Goal: Transaction & Acquisition: Purchase product/service

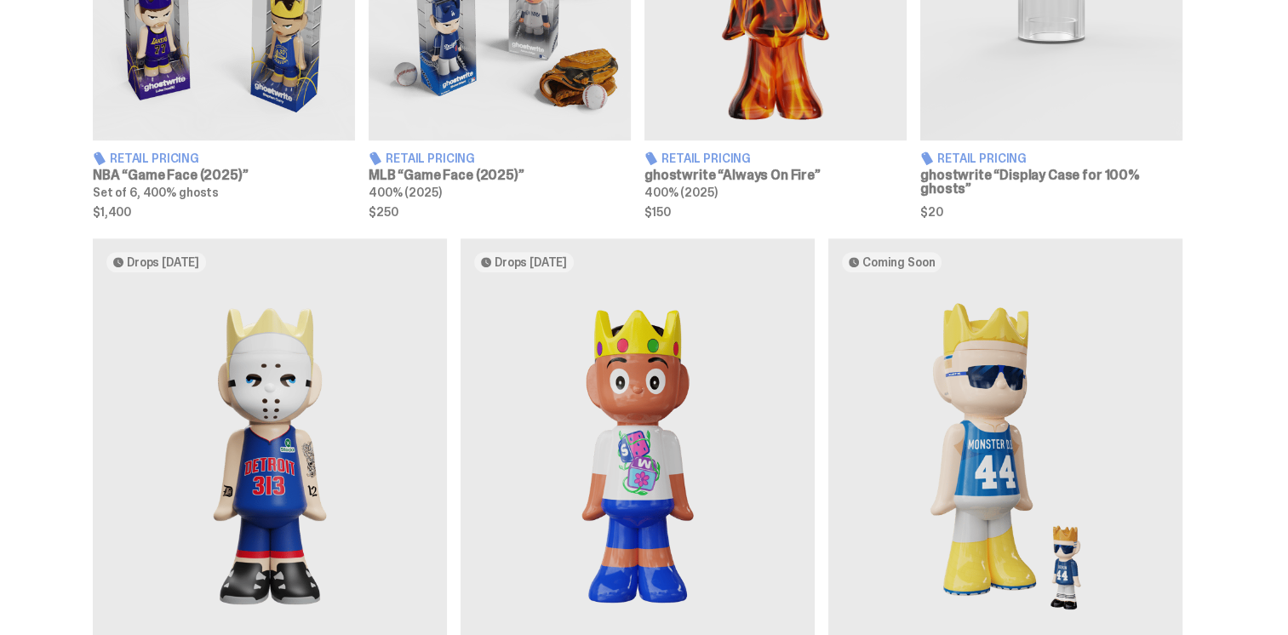
scroll to position [596, 0]
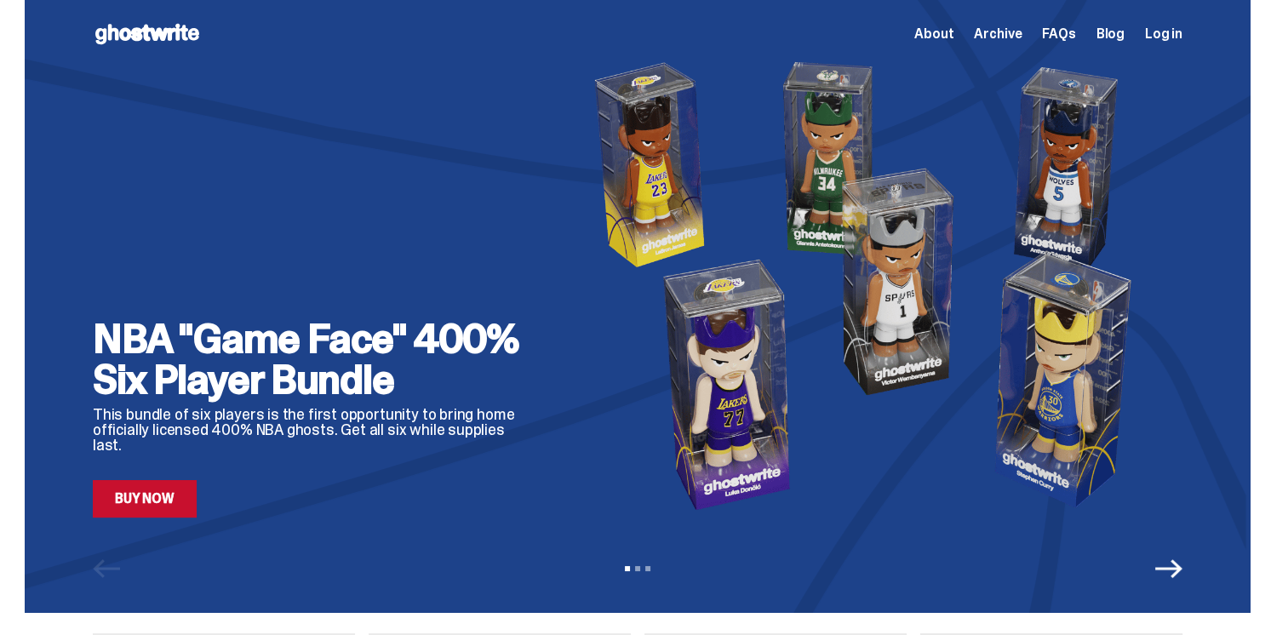
click at [156, 509] on link "Buy Now" at bounding box center [145, 498] width 104 height 37
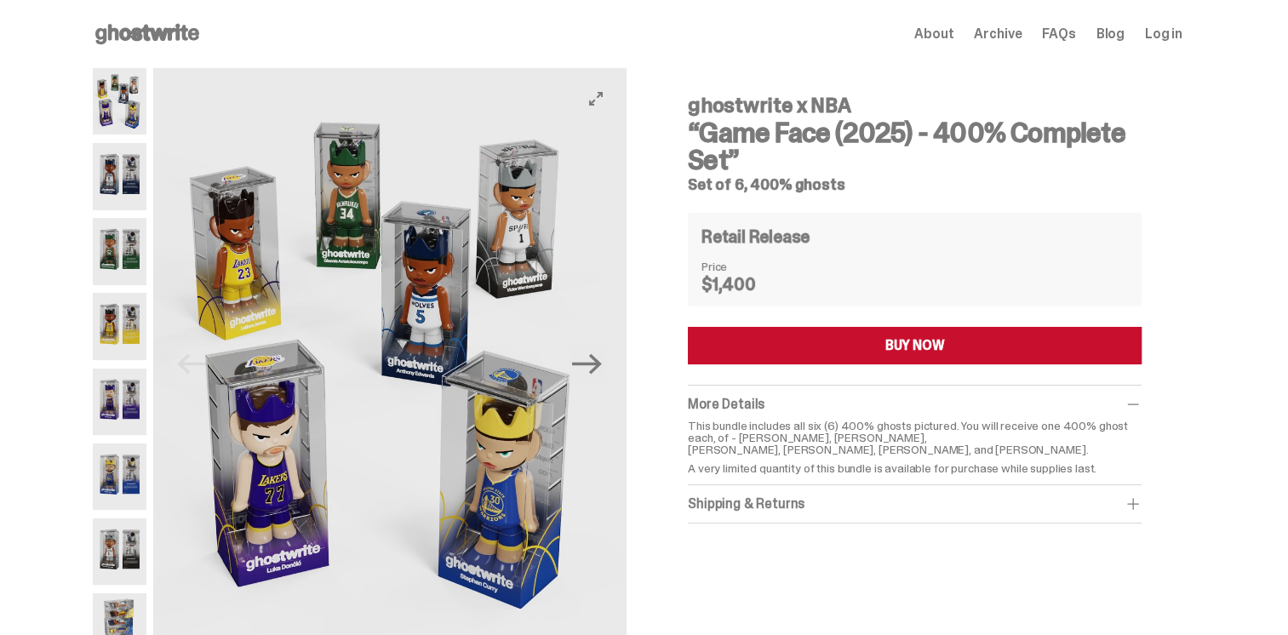
click at [609, 386] on img at bounding box center [389, 364] width 473 height 592
click at [597, 359] on icon "Next" at bounding box center [587, 364] width 30 height 30
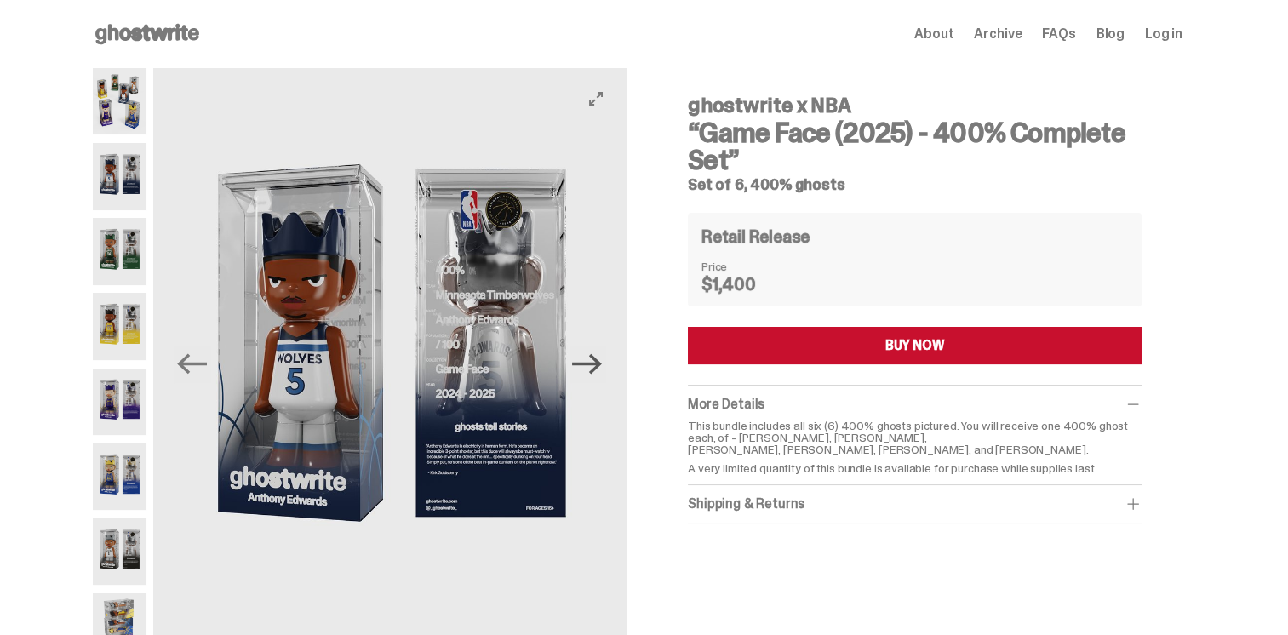
click at [597, 359] on icon "Next" at bounding box center [587, 364] width 30 height 30
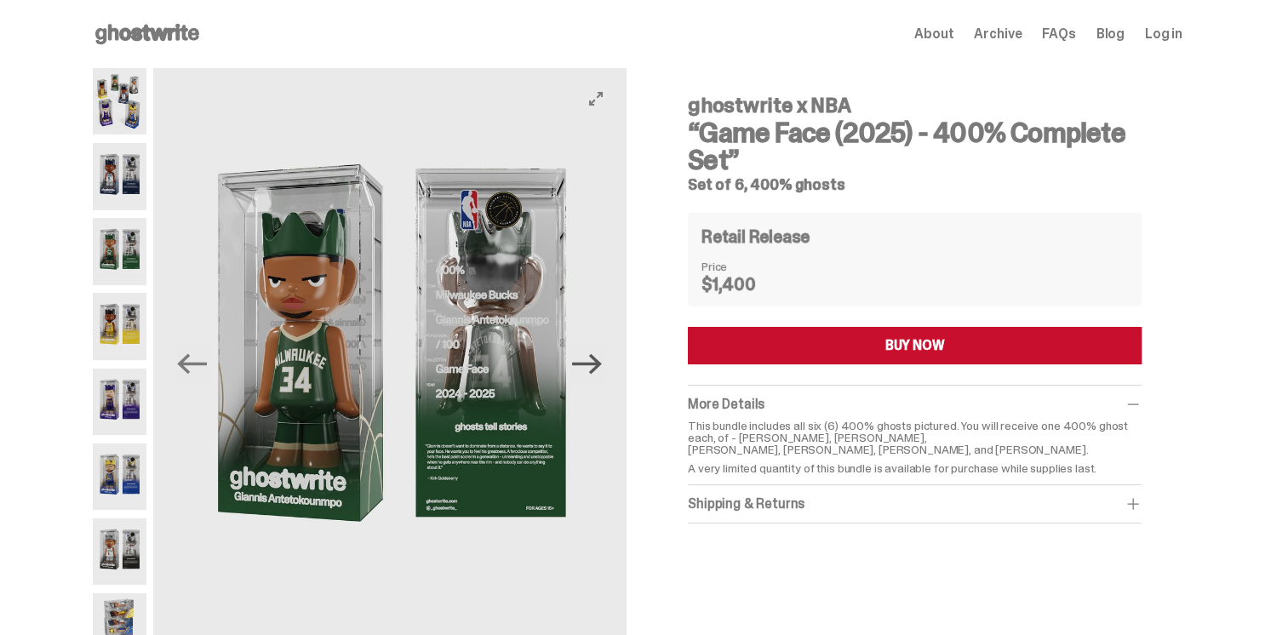
click at [597, 359] on icon "Next" at bounding box center [587, 364] width 30 height 30
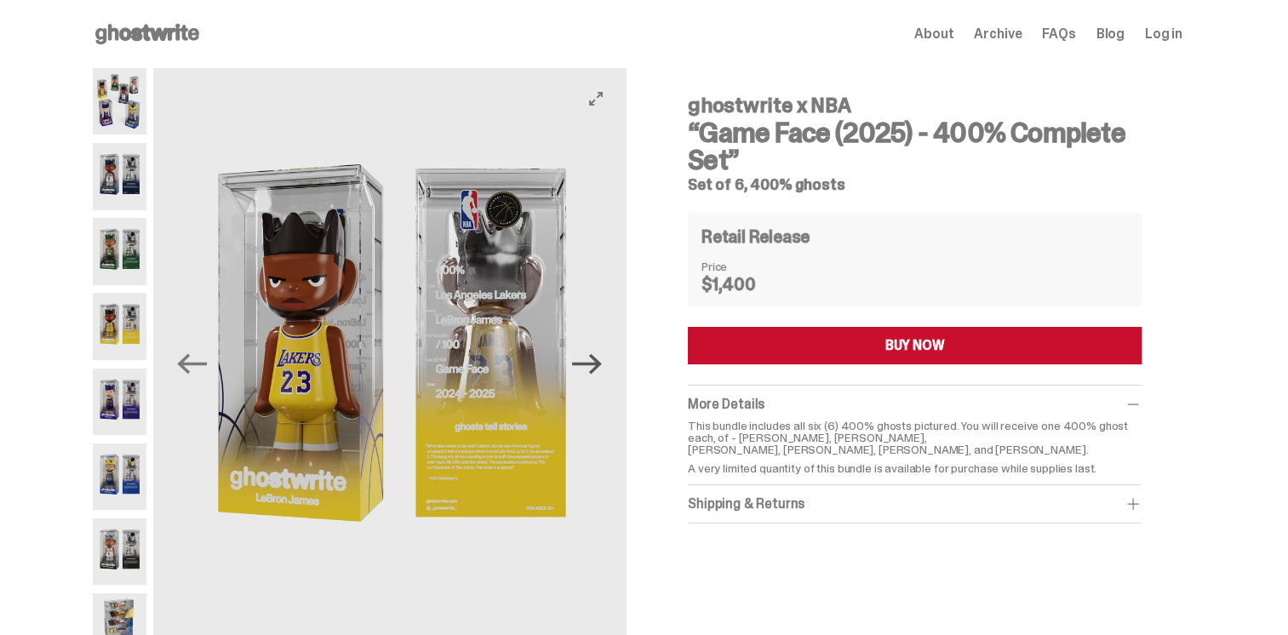
click at [597, 359] on icon "Next" at bounding box center [587, 364] width 30 height 30
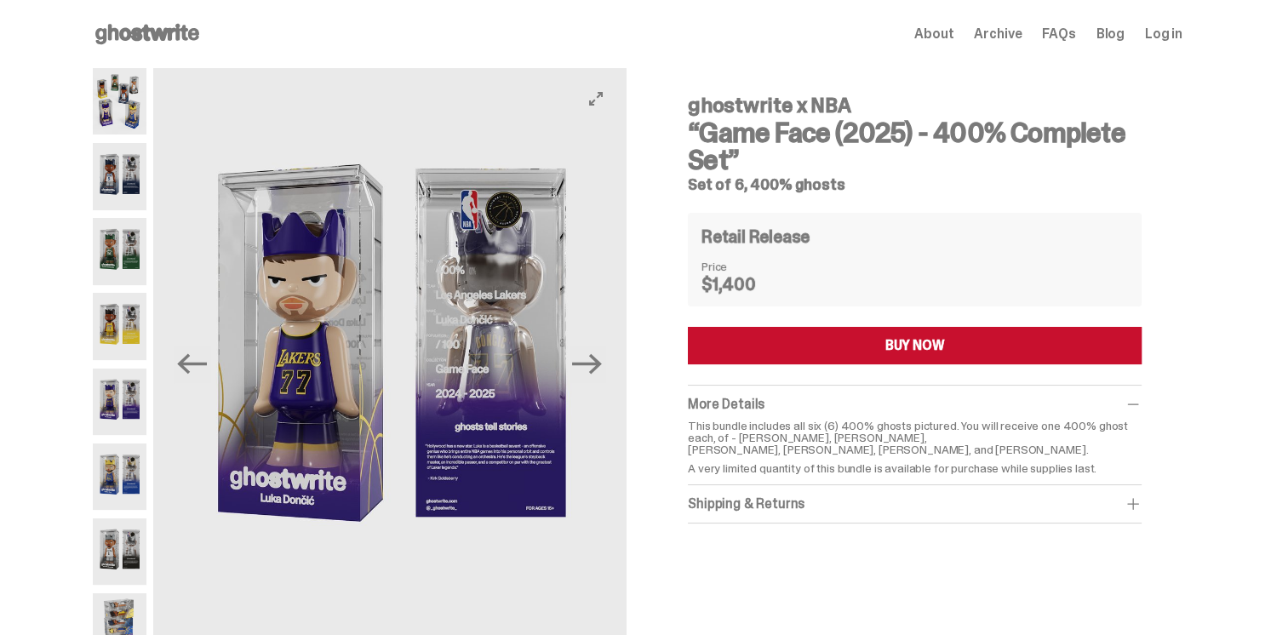
drag, startPoint x: 597, startPoint y: 359, endPoint x: 582, endPoint y: 407, distance: 49.8
click at [582, 407] on div "Previous Next" at bounding box center [389, 364] width 473 height 592
click at [602, 364] on icon "Next" at bounding box center [587, 364] width 30 height 20
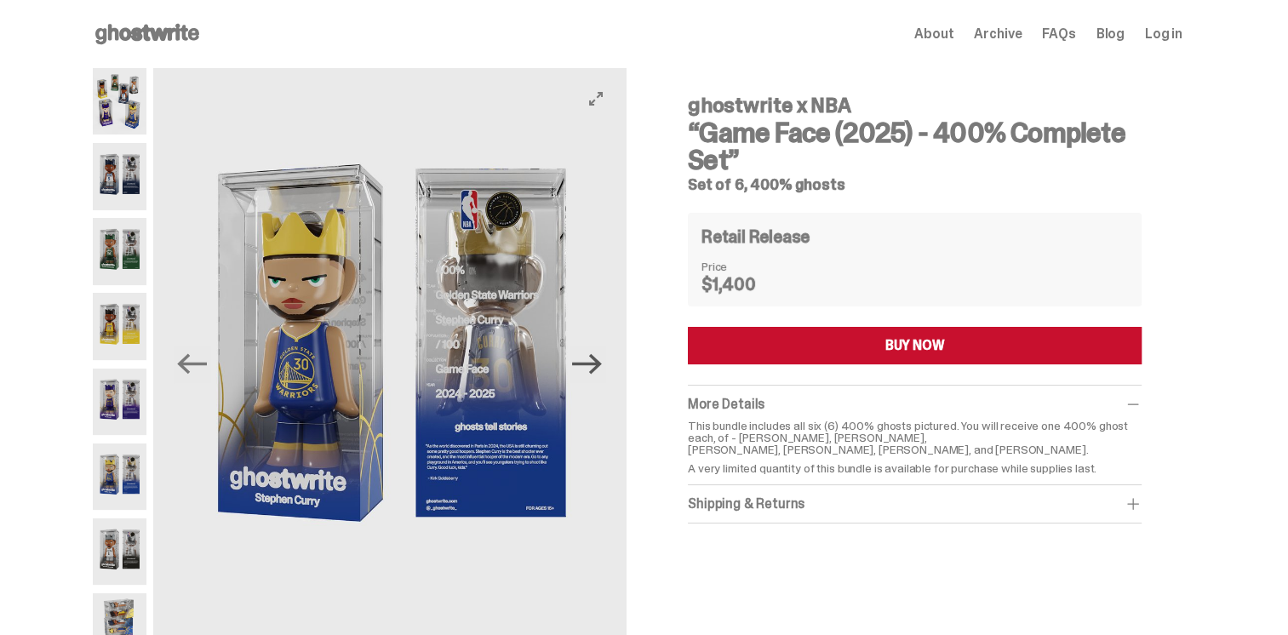
click at [602, 364] on icon "Next" at bounding box center [587, 364] width 30 height 30
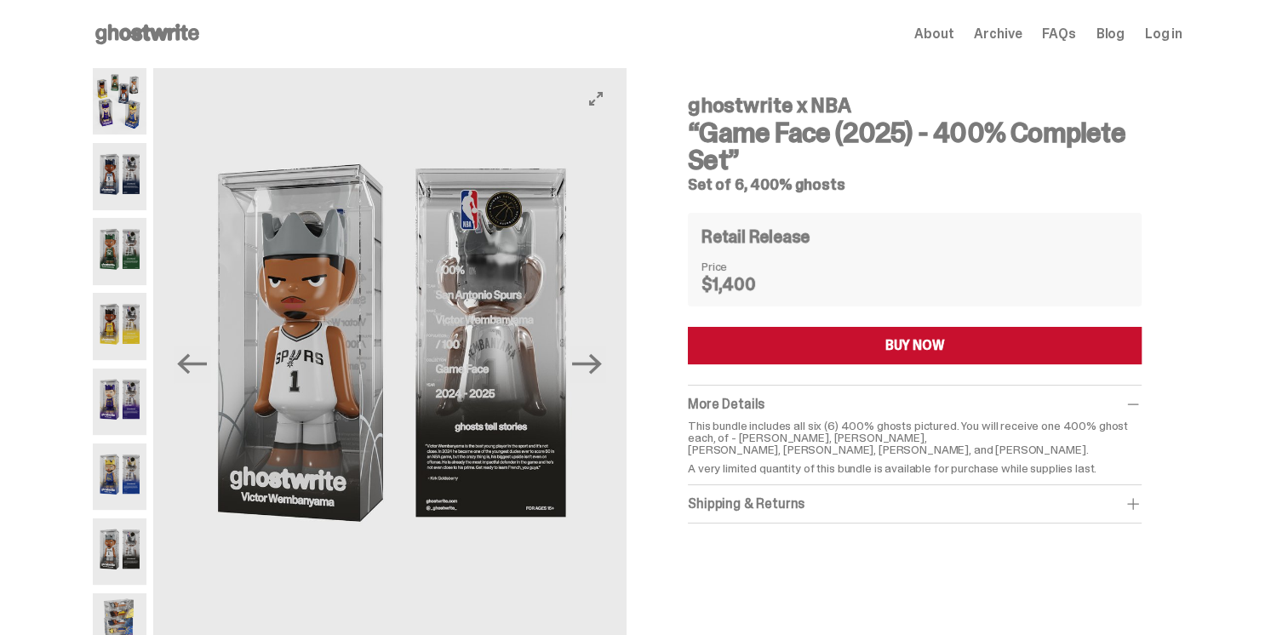
click at [589, 346] on button "Next" at bounding box center [587, 364] width 37 height 37
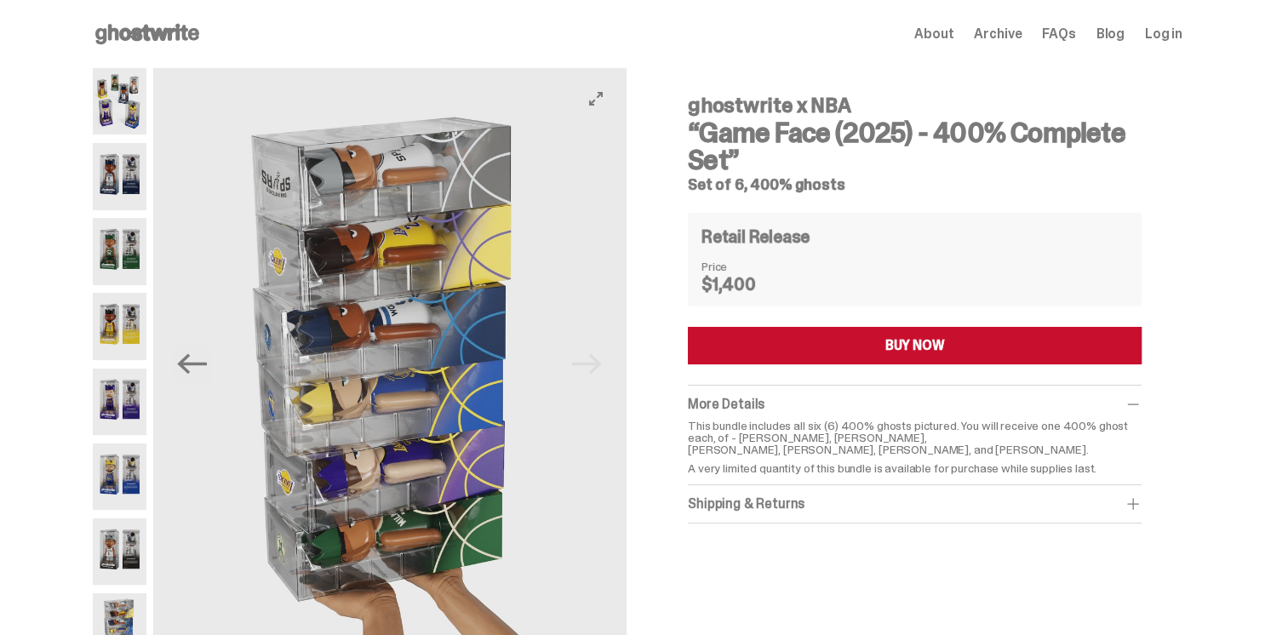
click at [590, 360] on img at bounding box center [389, 364] width 473 height 592
click at [116, 129] on img at bounding box center [120, 101] width 54 height 66
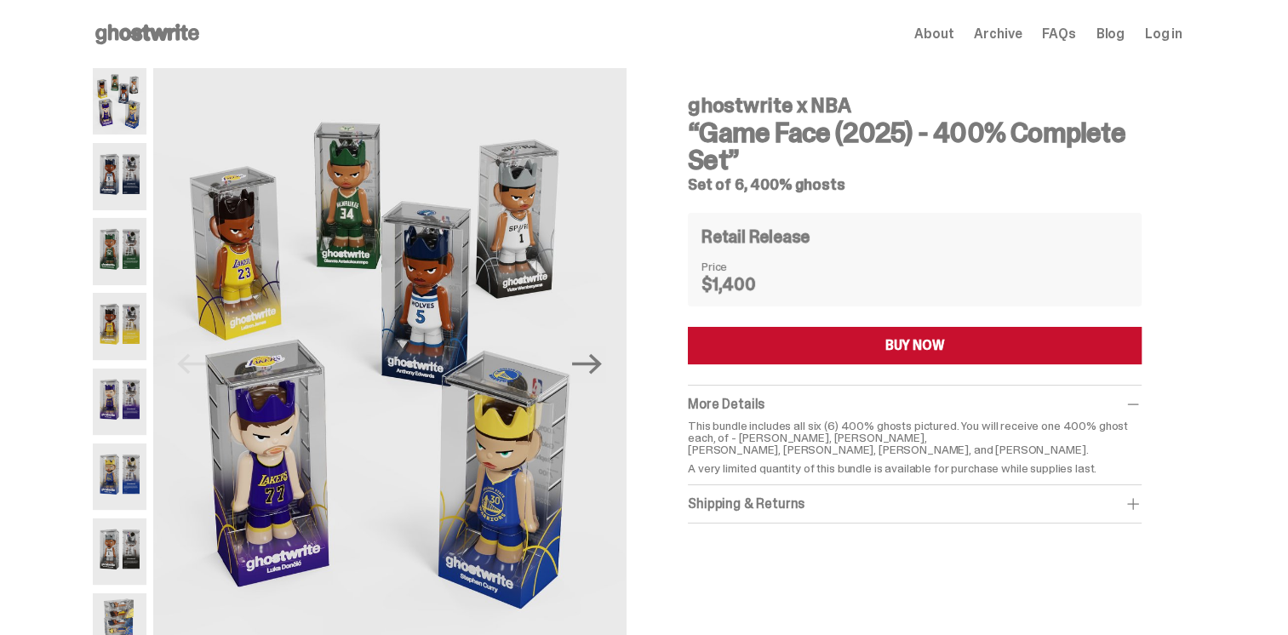
click at [109, 163] on img at bounding box center [120, 176] width 54 height 66
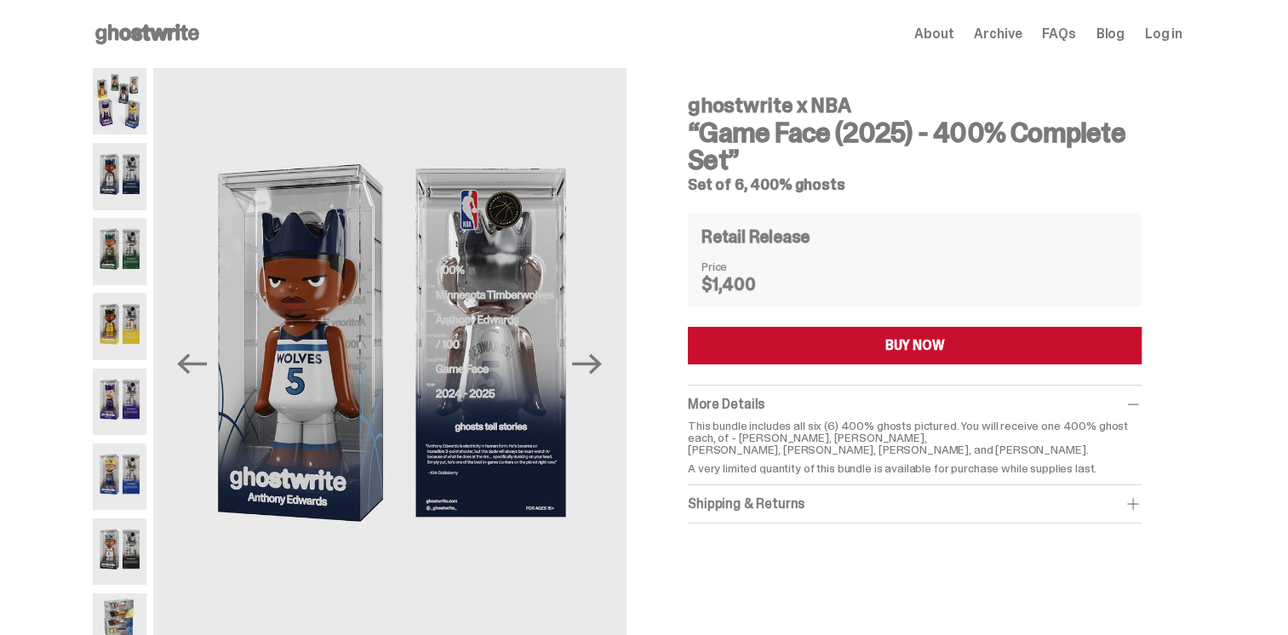
click at [132, 272] on img at bounding box center [120, 251] width 54 height 66
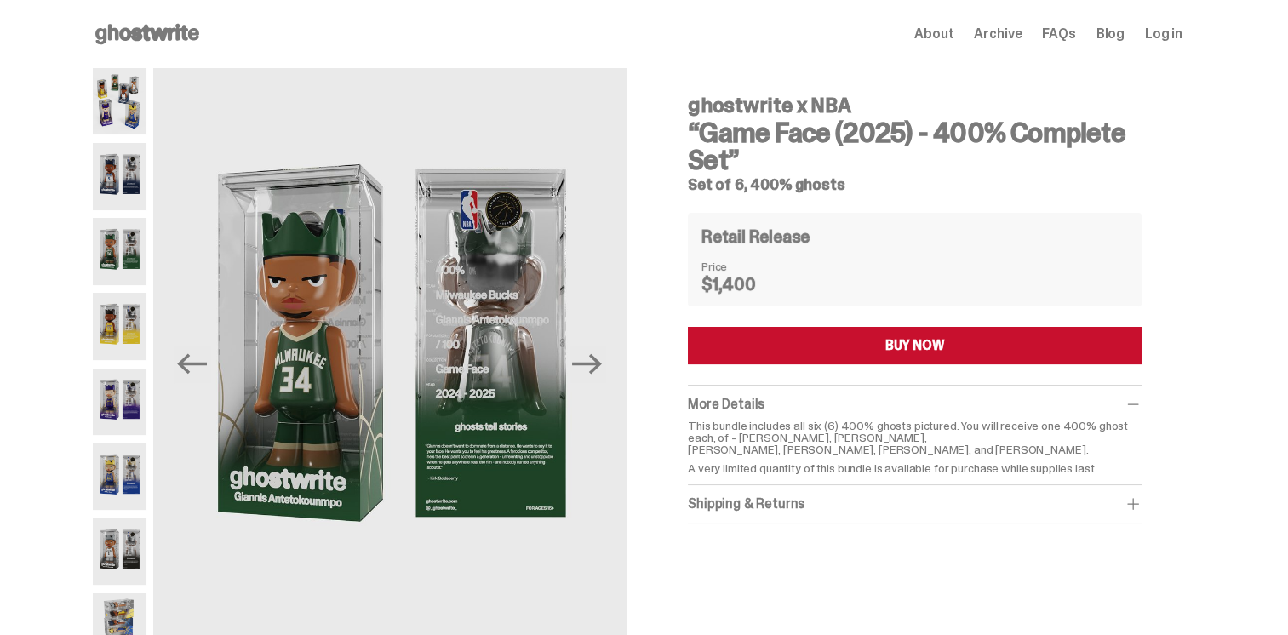
click at [90, 291] on div "ghostwrite x NBA “Game Face (2025) - 400% Complete Set” Set of 6, 400% ghosts P…" at bounding box center [637, 372] width 1275 height 609
click at [127, 340] on img at bounding box center [120, 326] width 54 height 66
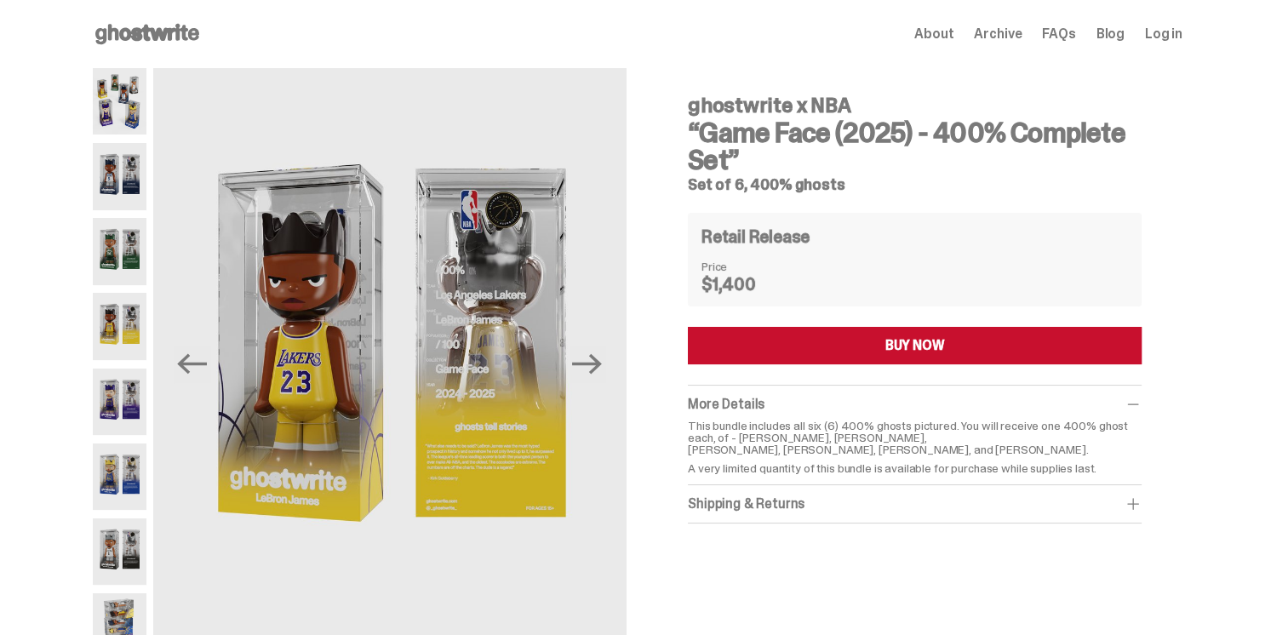
click at [146, 91] on img at bounding box center [120, 101] width 54 height 66
